Goal: Information Seeking & Learning: Learn about a topic

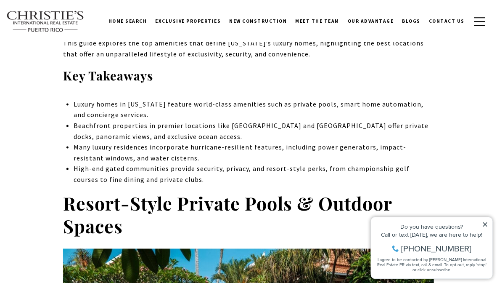
scroll to position [382, 0]
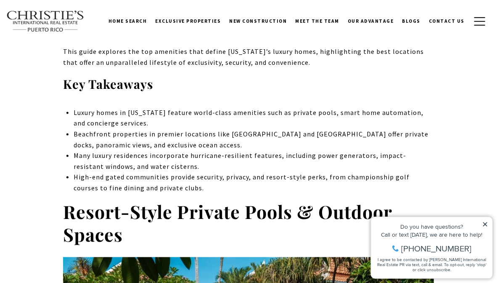
click at [484, 222] on icon at bounding box center [485, 224] width 4 height 4
click at [485, 224] on icon at bounding box center [485, 224] width 4 height 4
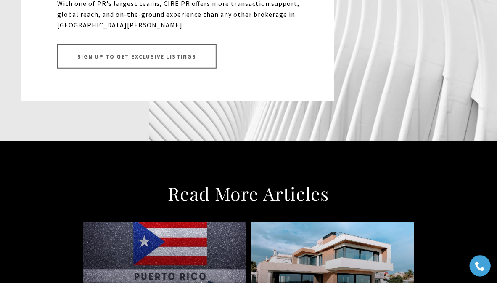
scroll to position [6462, 0]
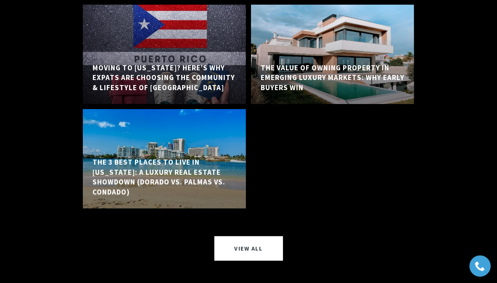
scroll to position [6140, 0]
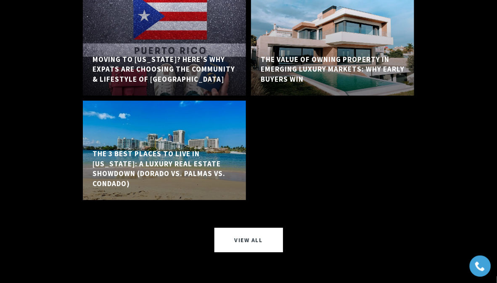
click at [150, 149] on h5 "The 3 Best Places to Live in [US_STATE]: A Luxury Real Estate Showdown (Dorado …" at bounding box center [165, 169] width 144 height 40
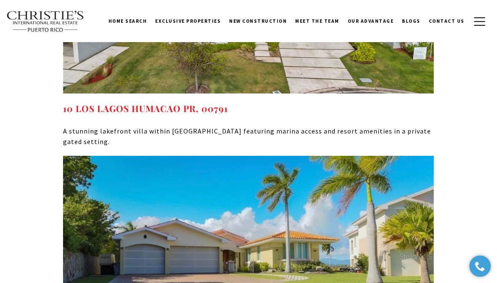
scroll to position [4791, 0]
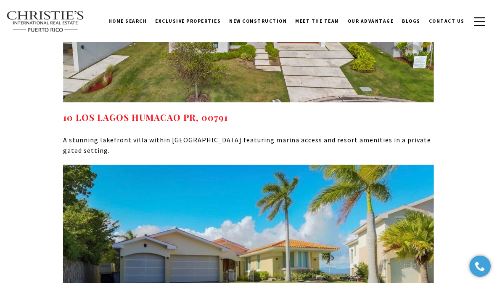
click at [279, 165] on img at bounding box center [248, 265] width 371 height 201
click at [237, 165] on img at bounding box center [248, 265] width 371 height 201
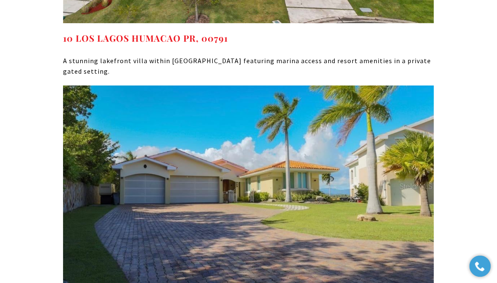
scroll to position [4905, 0]
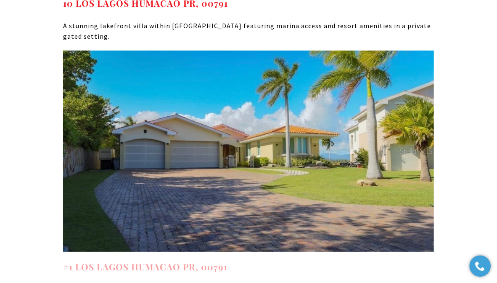
click at [130, 261] on strong "#1 LOS LAGOS HUMACAO PR, 00791" at bounding box center [145, 267] width 165 height 12
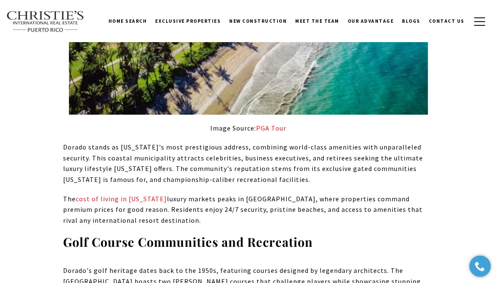
scroll to position [0, 0]
